Goal: Task Accomplishment & Management: Manage account settings

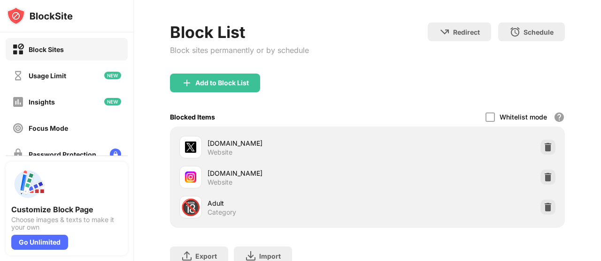
scroll to position [41, 0]
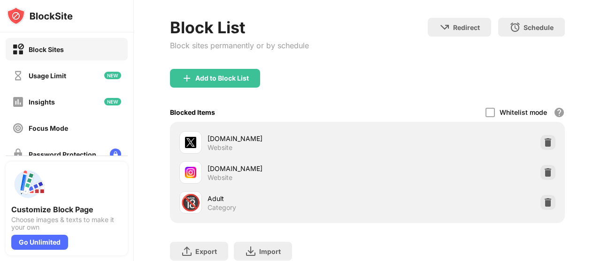
click at [543, 170] on img at bounding box center [547, 172] width 9 height 9
